Goal: Task Accomplishment & Management: Manage account settings

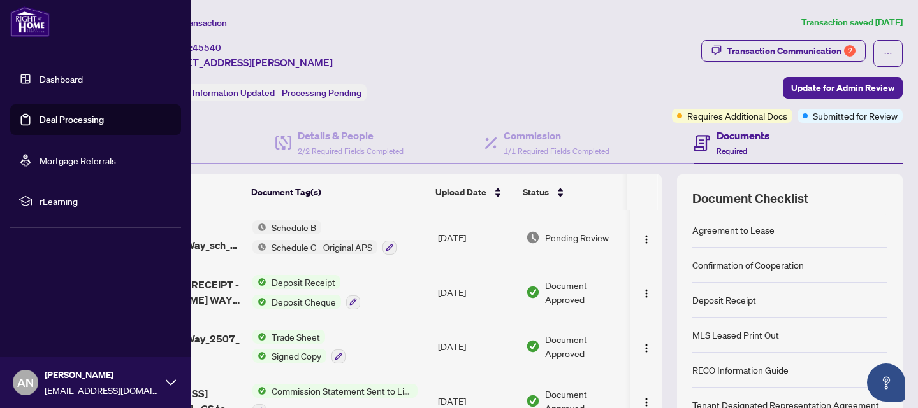
scroll to position [221, 0]
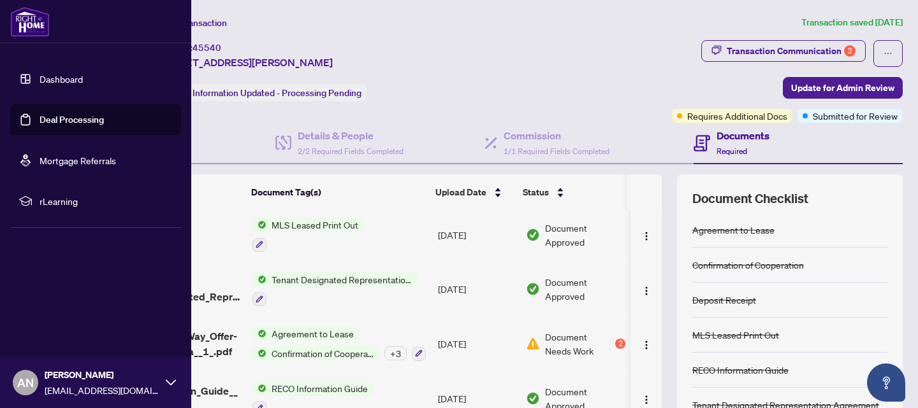
click at [62, 74] on link "Dashboard" at bounding box center [61, 78] width 43 height 11
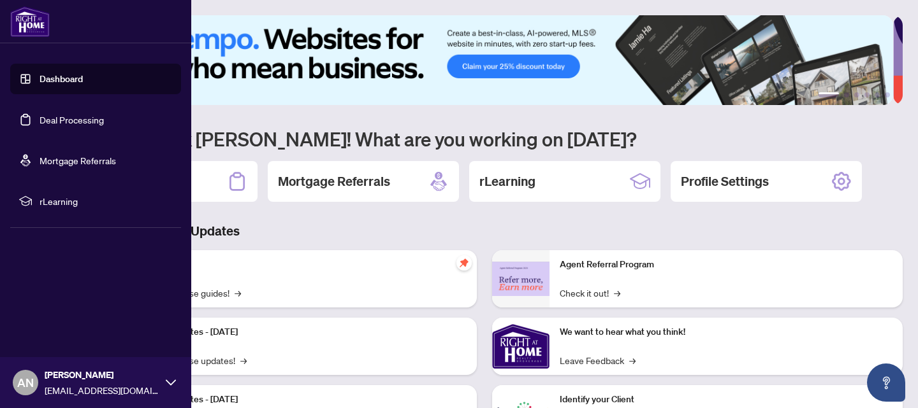
click at [68, 119] on link "Deal Processing" at bounding box center [72, 119] width 64 height 11
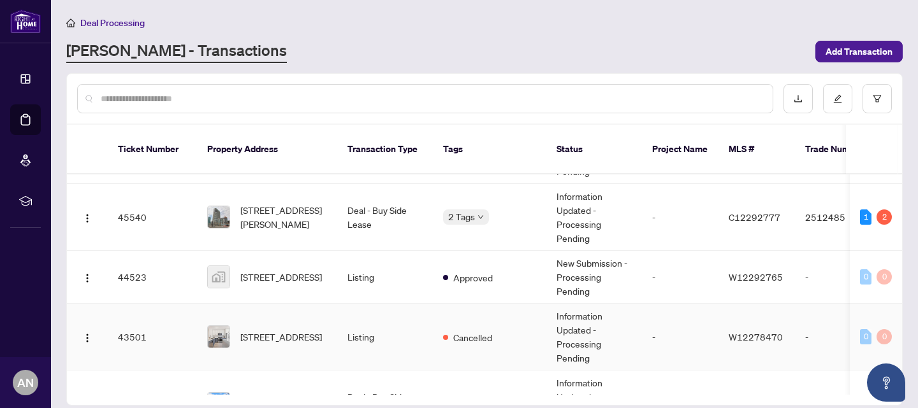
scroll to position [43, 0]
click at [364, 199] on td "Deal - Buy Side Lease" at bounding box center [385, 218] width 96 height 67
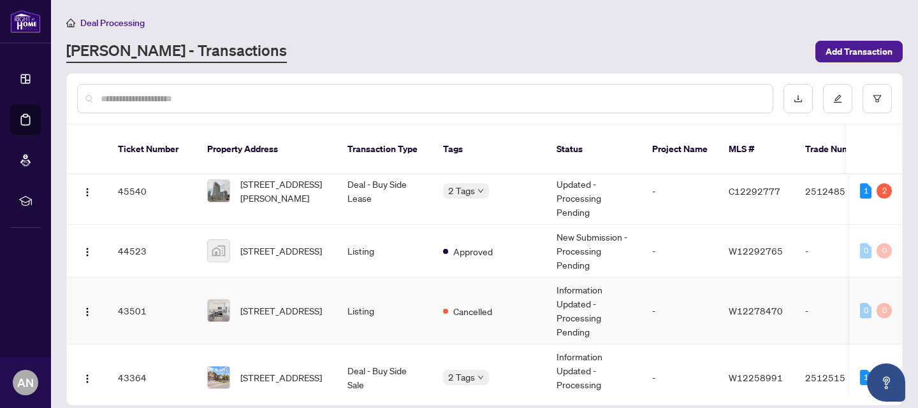
scroll to position [90, 0]
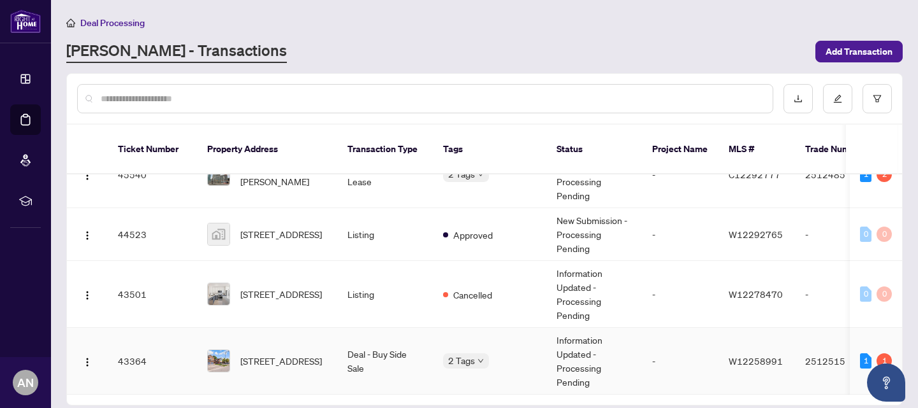
click at [402, 330] on td "Deal - Buy Side Sale" at bounding box center [385, 361] width 96 height 67
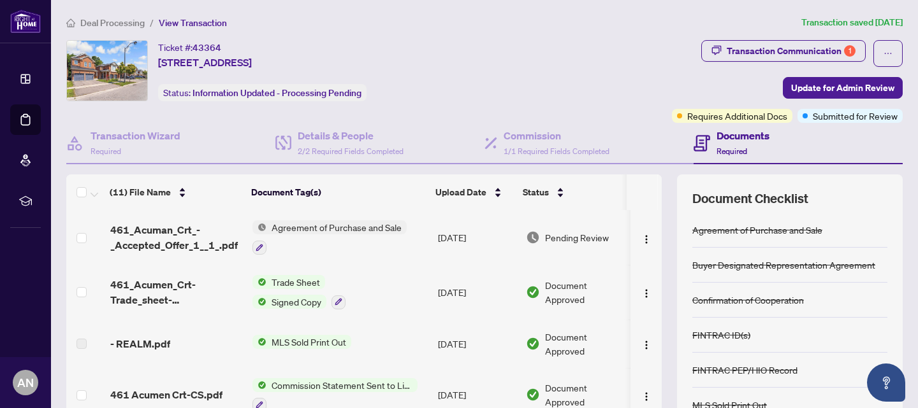
click at [588, 54] on div "Ticket #: 43364 [STREET_ADDRESS] Status: Information Updated - Processing Pendi…" at bounding box center [366, 70] width 600 height 61
click at [746, 53] on div "Transaction Communication 1" at bounding box center [791, 51] width 129 height 20
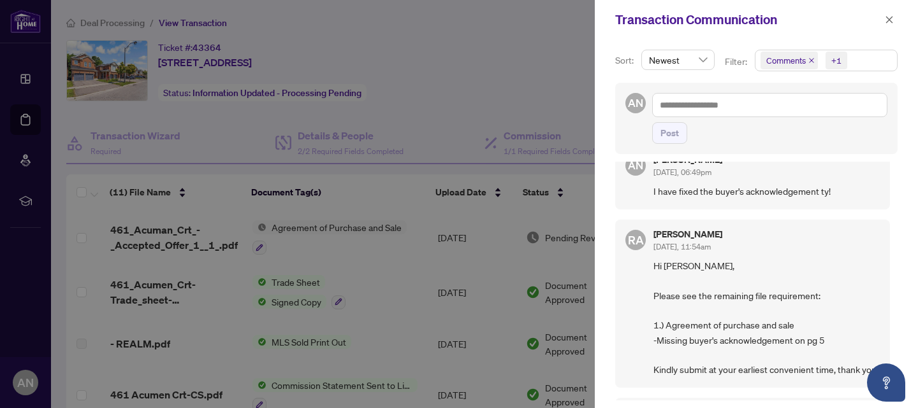
scroll to position [25, 0]
drag, startPoint x: 716, startPoint y: 232, endPoint x: 644, endPoint y: 231, distance: 72.7
click at [644, 231] on div "[PERSON_NAME] [DATE], 11:54am Hi [PERSON_NAME], Please see the remaining file r…" at bounding box center [752, 303] width 275 height 168
click at [359, 48] on div at bounding box center [459, 204] width 918 height 408
click at [527, 63] on div at bounding box center [459, 204] width 918 height 408
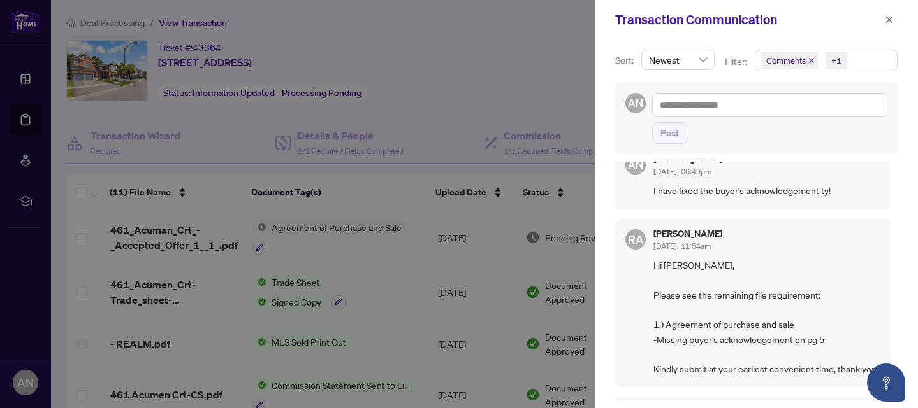
click at [430, 59] on div at bounding box center [459, 204] width 918 height 408
click at [892, 20] on icon "close" at bounding box center [889, 19] width 9 height 9
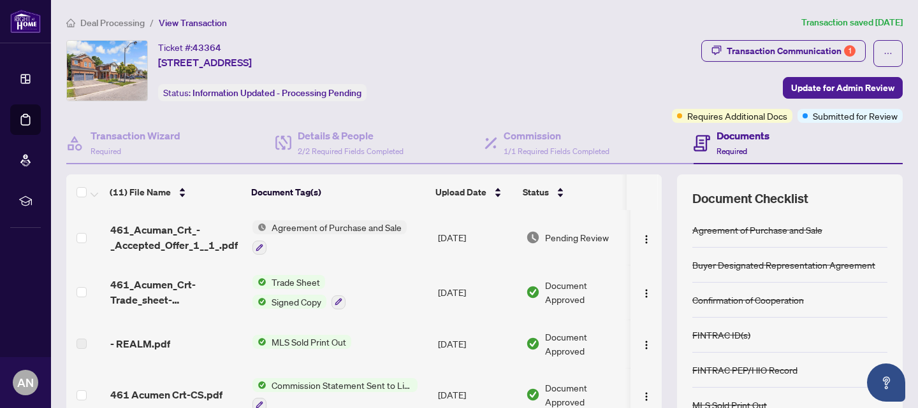
drag, startPoint x: 456, startPoint y: 63, endPoint x: 150, endPoint y: 54, distance: 306.7
click at [150, 54] on div "Ticket #: 43364 [STREET_ADDRESS] Status: Information Updated - Processing Pendi…" at bounding box center [366, 70] width 600 height 61
click at [417, 81] on div "Ticket #: 43364 [STREET_ADDRESS] Status: Information Updated - Processing Pendi…" at bounding box center [366, 70] width 600 height 61
drag, startPoint x: 426, startPoint y: 59, endPoint x: 158, endPoint y: 64, distance: 268.3
click at [158, 64] on div "Ticket #: 43364 [STREET_ADDRESS] Status: Information Updated - Processing Pendi…" at bounding box center [366, 70] width 600 height 61
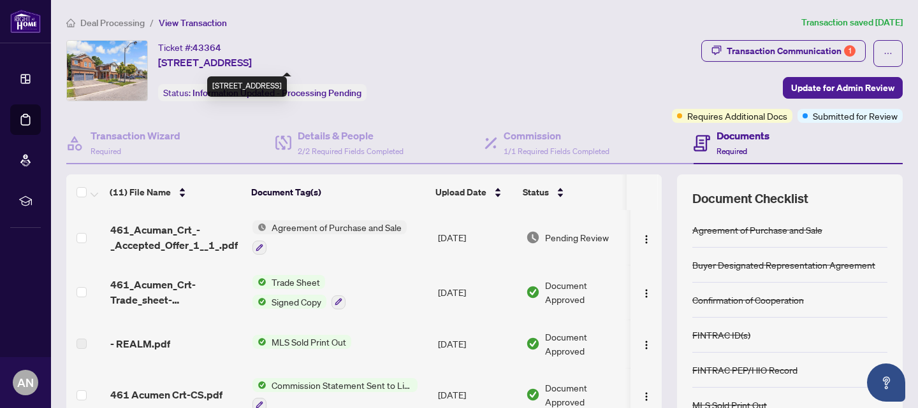
copy span "[STREET_ADDRESS]"
click at [92, 20] on span "Deal Processing" at bounding box center [112, 22] width 64 height 11
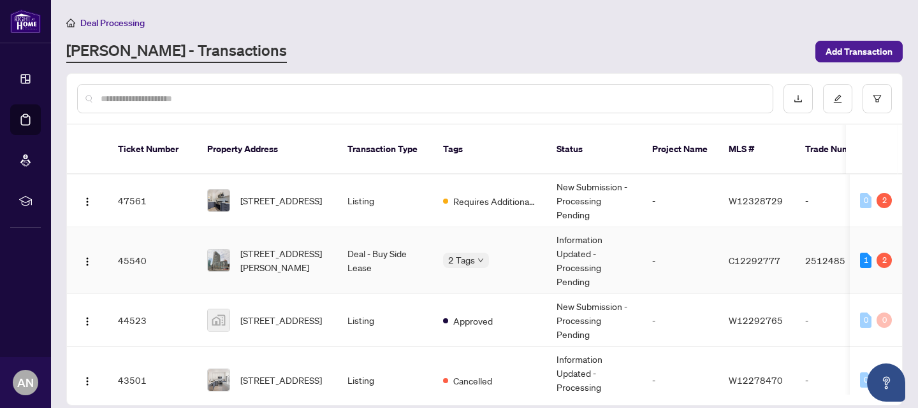
click at [372, 279] on td "Deal - Buy Side Lease" at bounding box center [385, 261] width 96 height 67
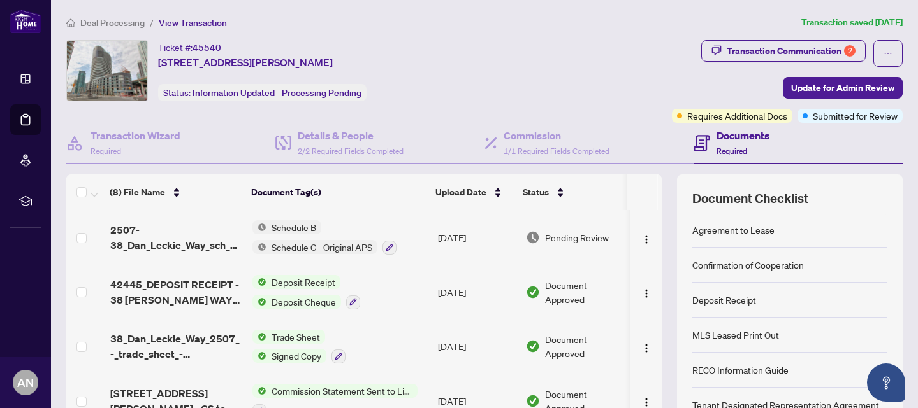
drag, startPoint x: 452, startPoint y: 71, endPoint x: 155, endPoint y: 62, distance: 297.1
click at [155, 62] on div "Ticket #: 45540 [STREET_ADDRESS][PERSON_NAME] Status: Information Updated - Pro…" at bounding box center [366, 70] width 600 height 61
copy span "[STREET_ADDRESS][PERSON_NAME]"
